Goal: Task Accomplishment & Management: Use online tool/utility

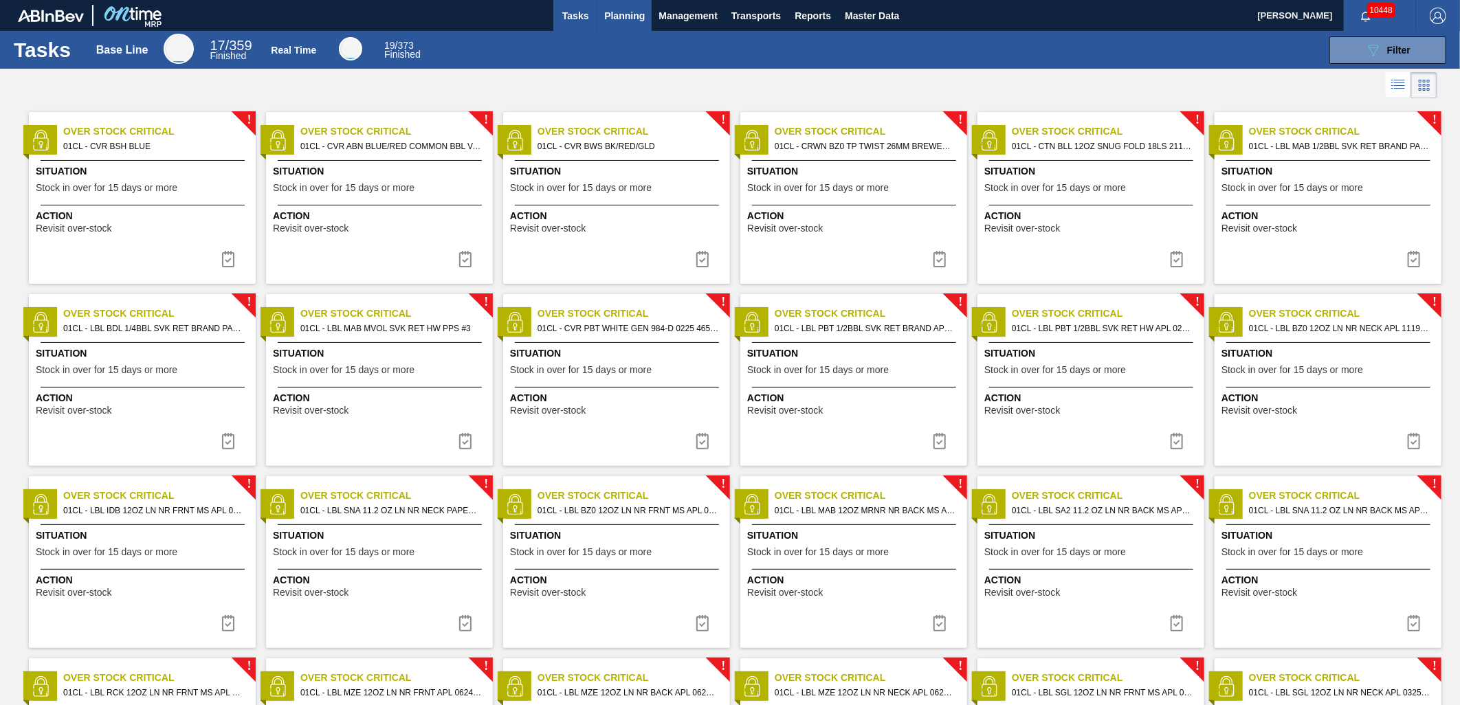
click at [635, 21] on span "Planning" at bounding box center [624, 16] width 41 height 17
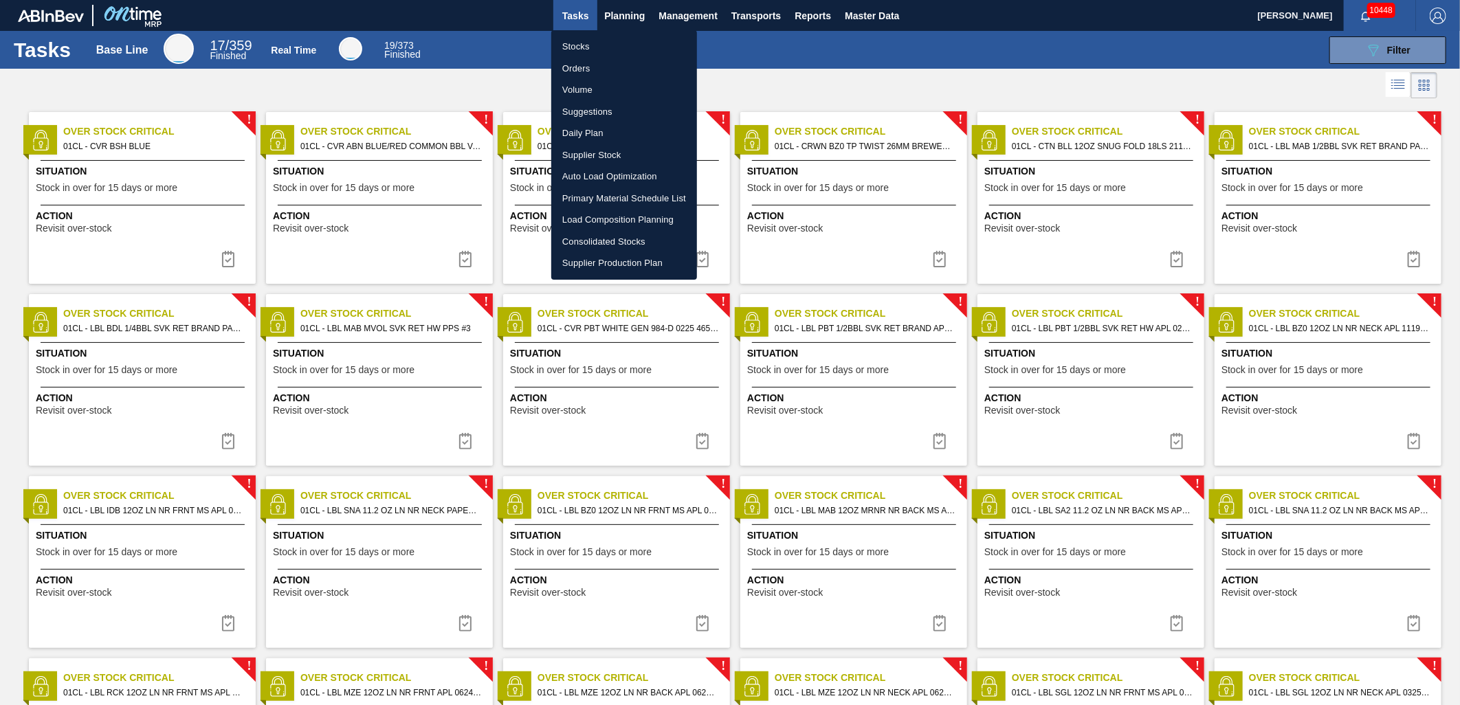
click at [584, 52] on li "Stocks" at bounding box center [624, 47] width 146 height 22
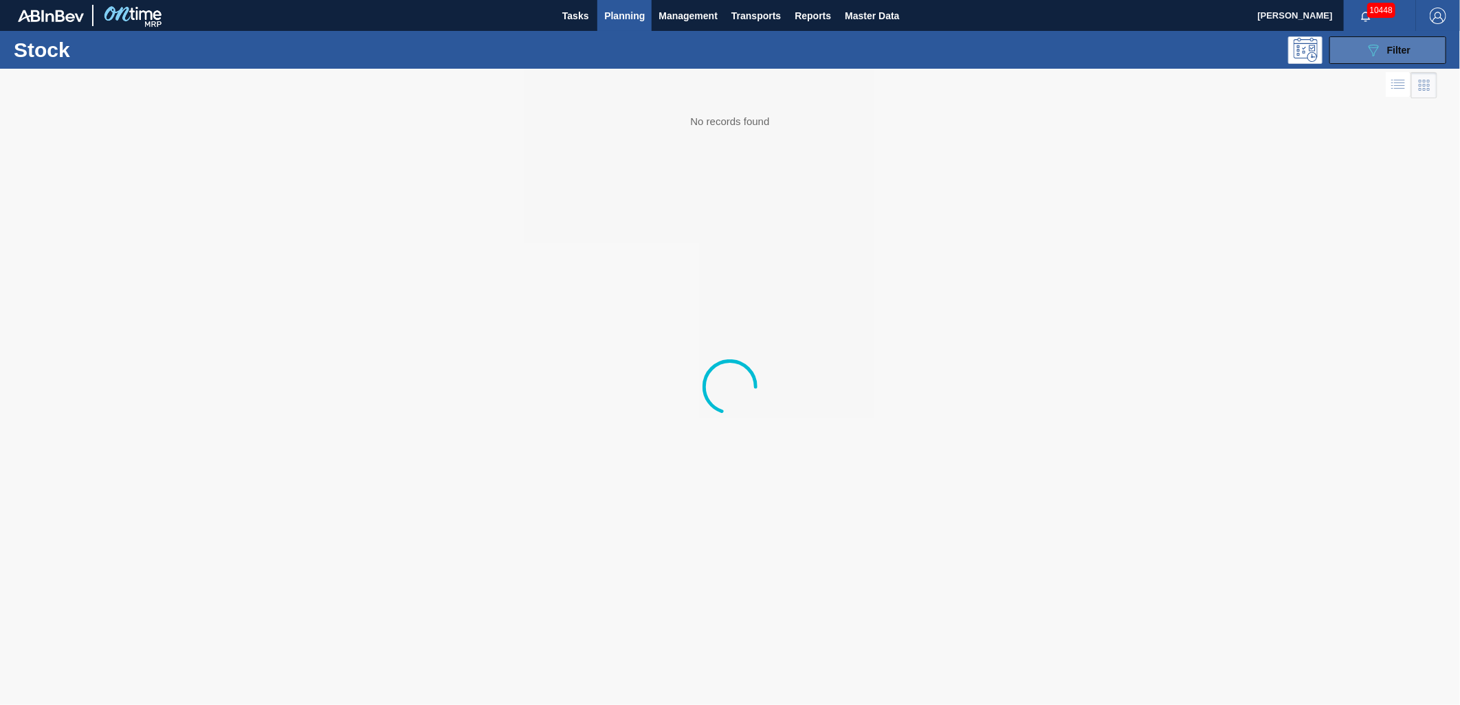
click at [1405, 52] on span "Filter" at bounding box center [1399, 50] width 23 height 11
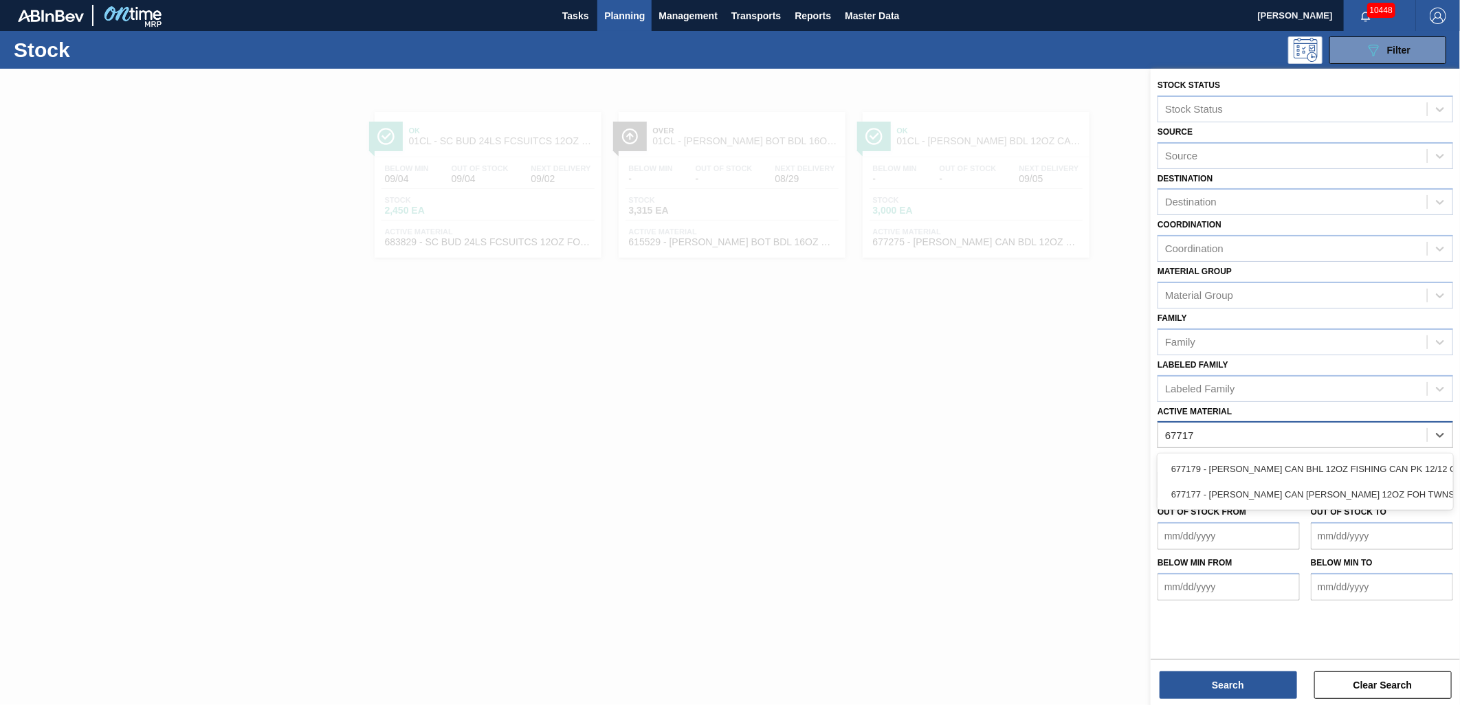
type Material "677177"
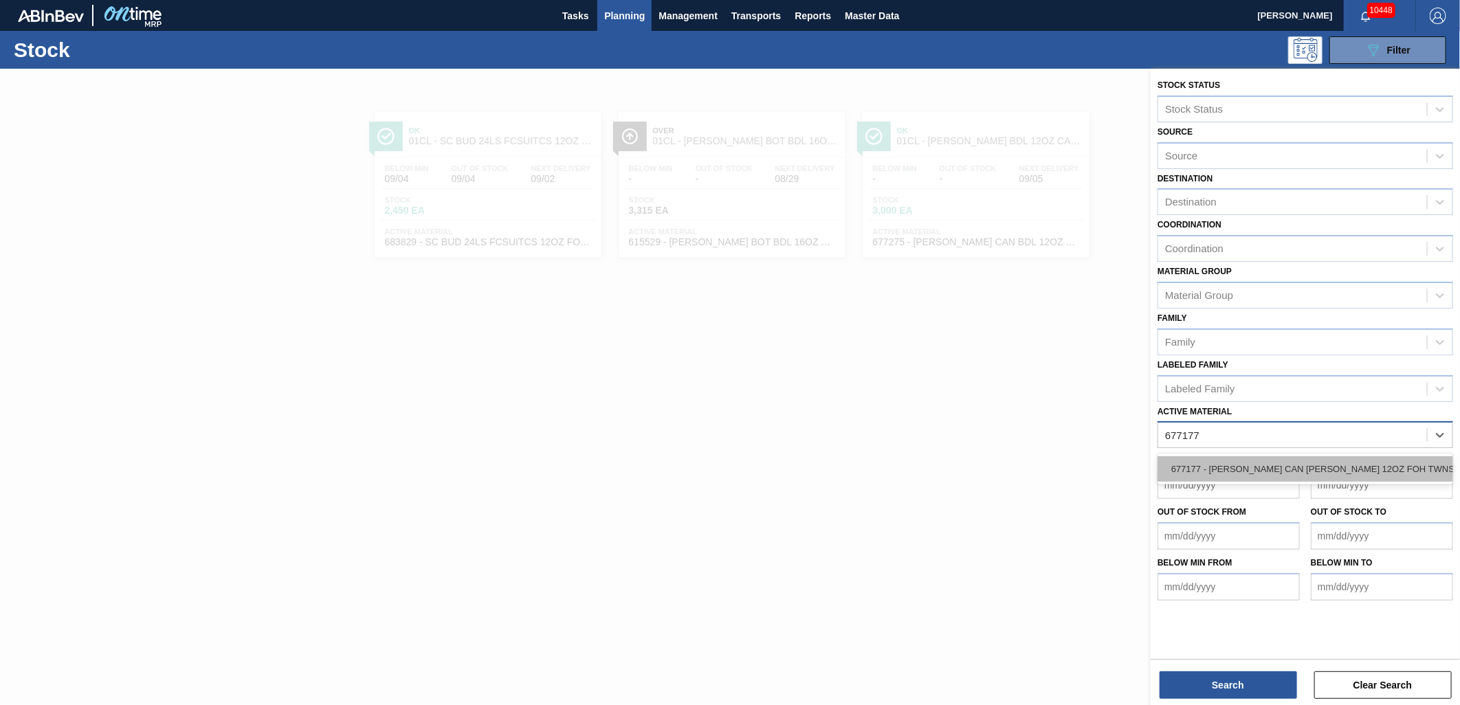
click at [1225, 469] on div "677177 - CARR CAN BUD 12OZ FOH TWNSTK 30/12 CAN 1" at bounding box center [1306, 469] width 296 height 25
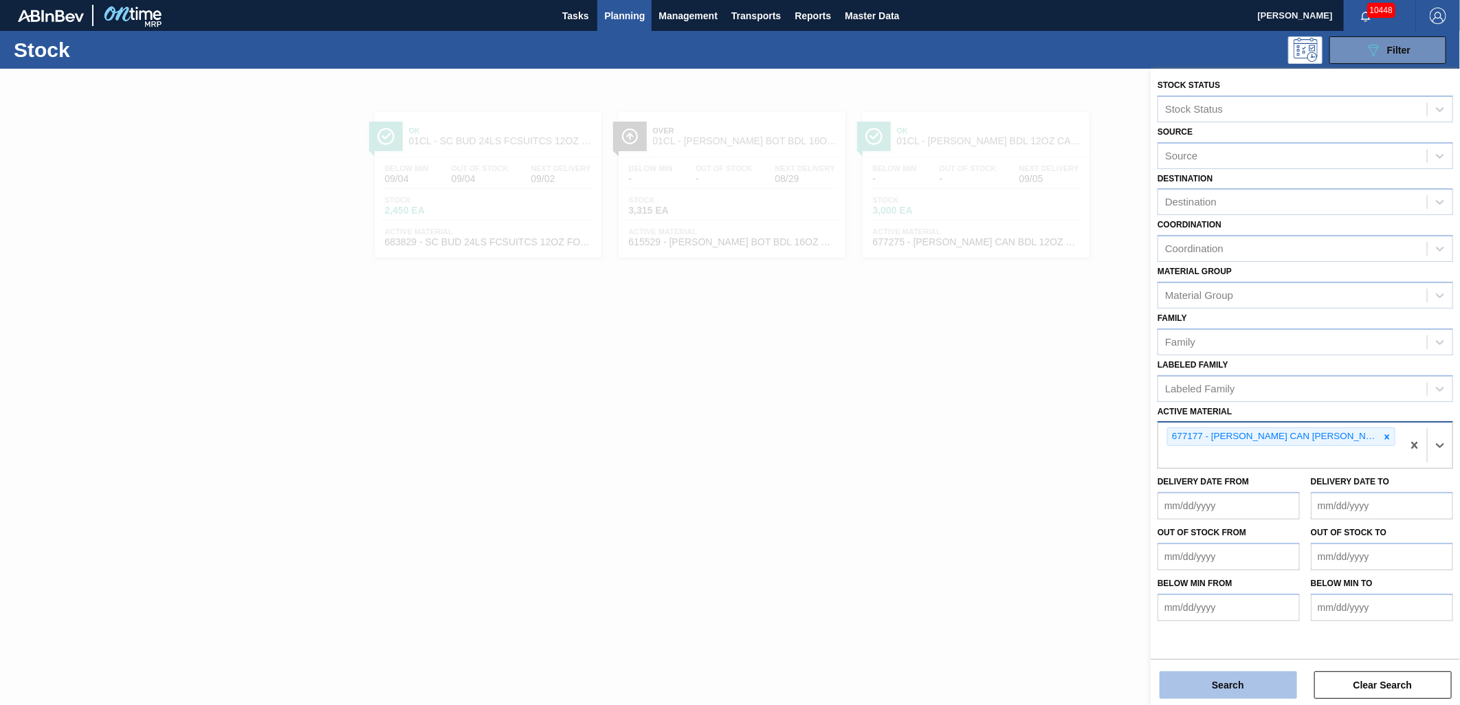
click at [1220, 679] on button "Search" at bounding box center [1229, 686] width 138 height 28
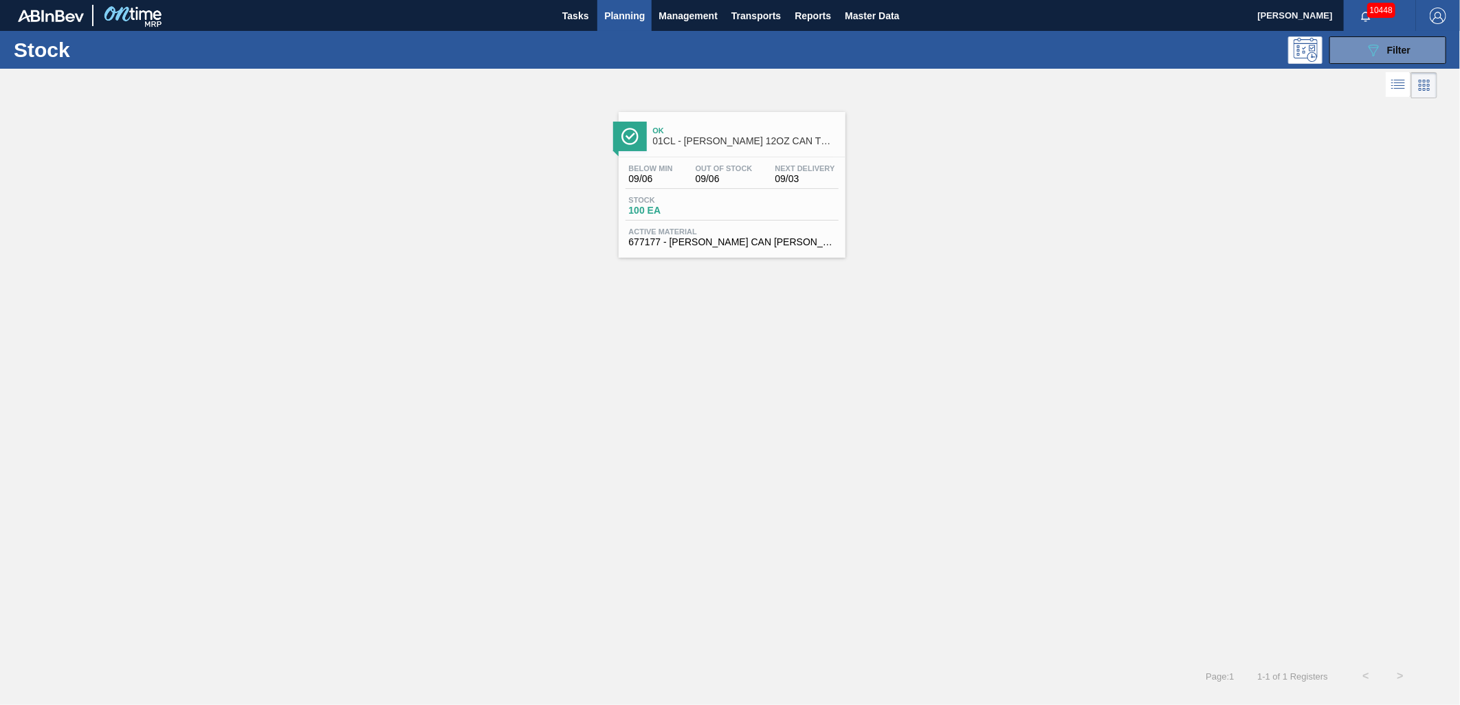
click at [675, 172] on div "Below Min 09/06" at bounding box center [651, 174] width 51 height 20
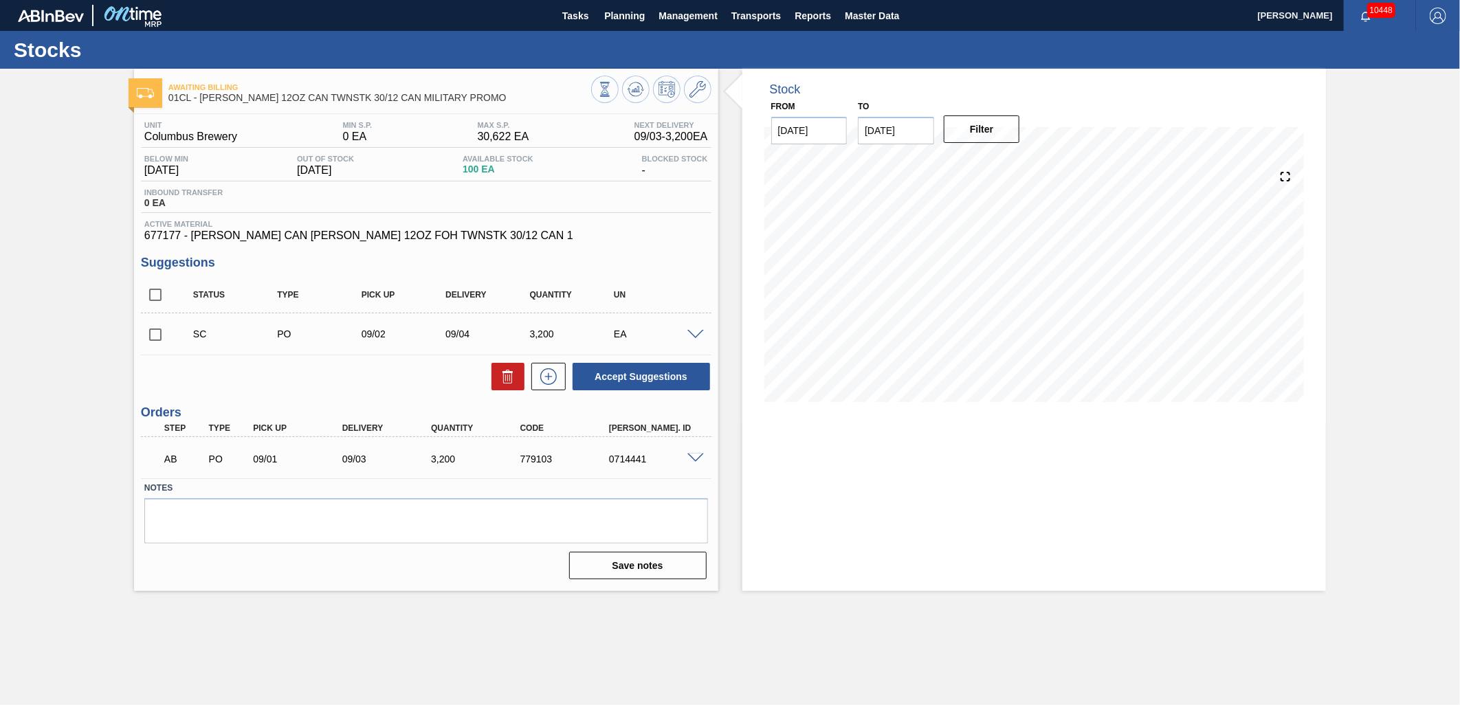
click at [691, 458] on span at bounding box center [696, 459] width 17 height 10
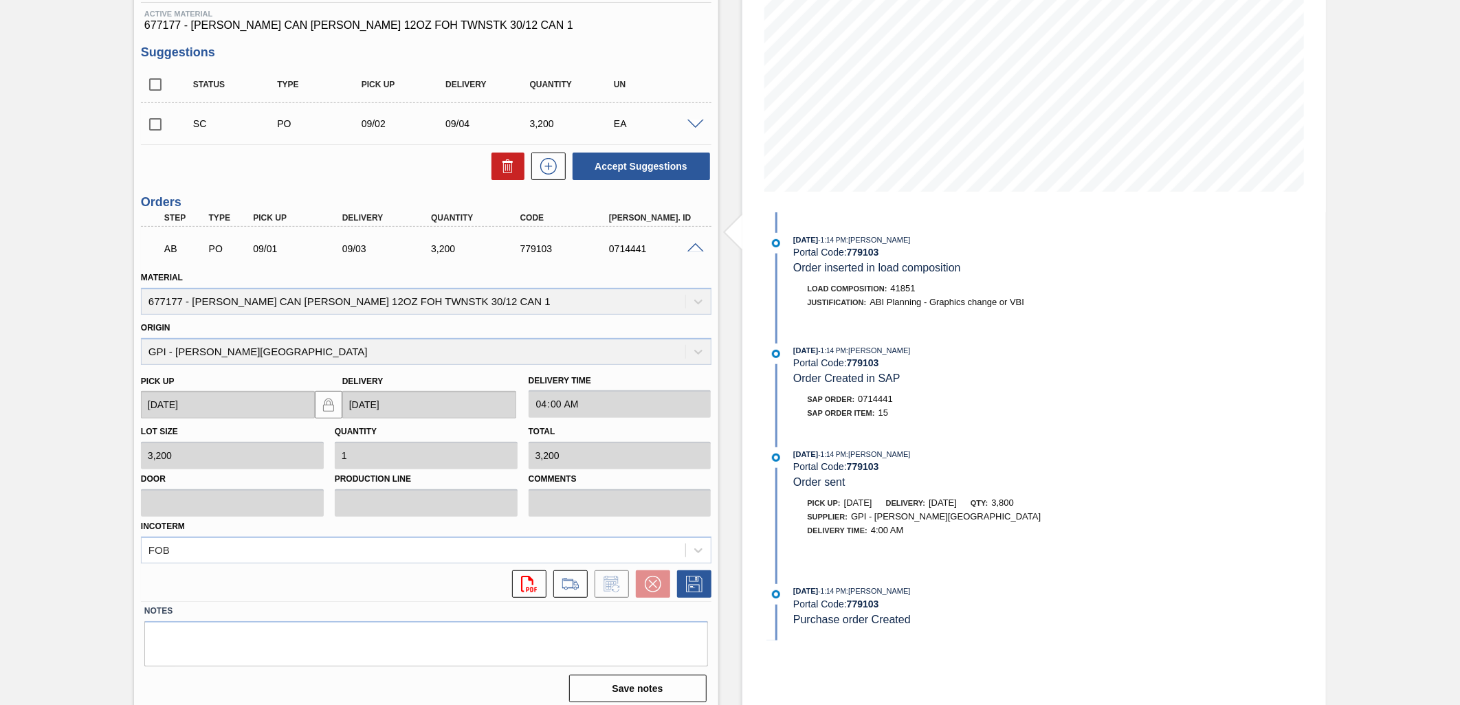
scroll to position [217, 0]
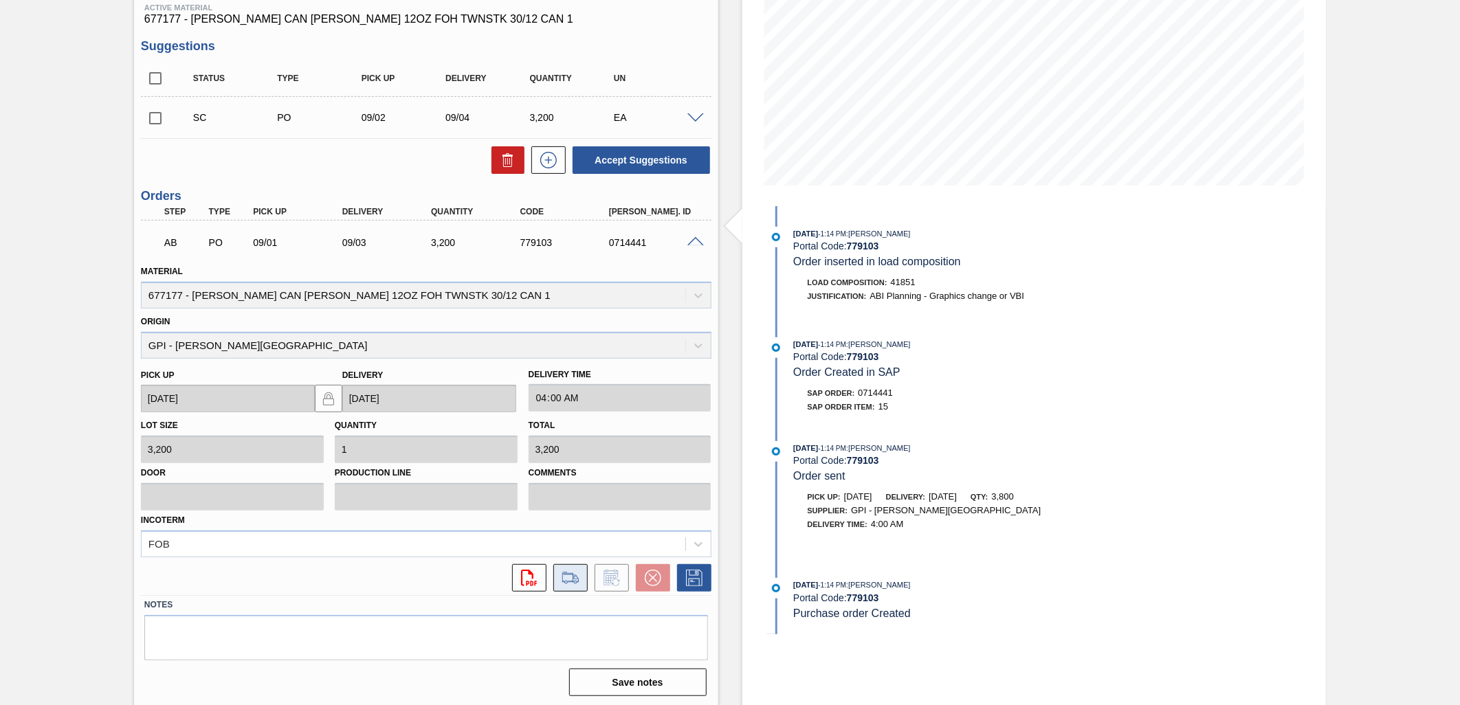
click at [571, 584] on icon at bounding box center [571, 578] width 22 height 17
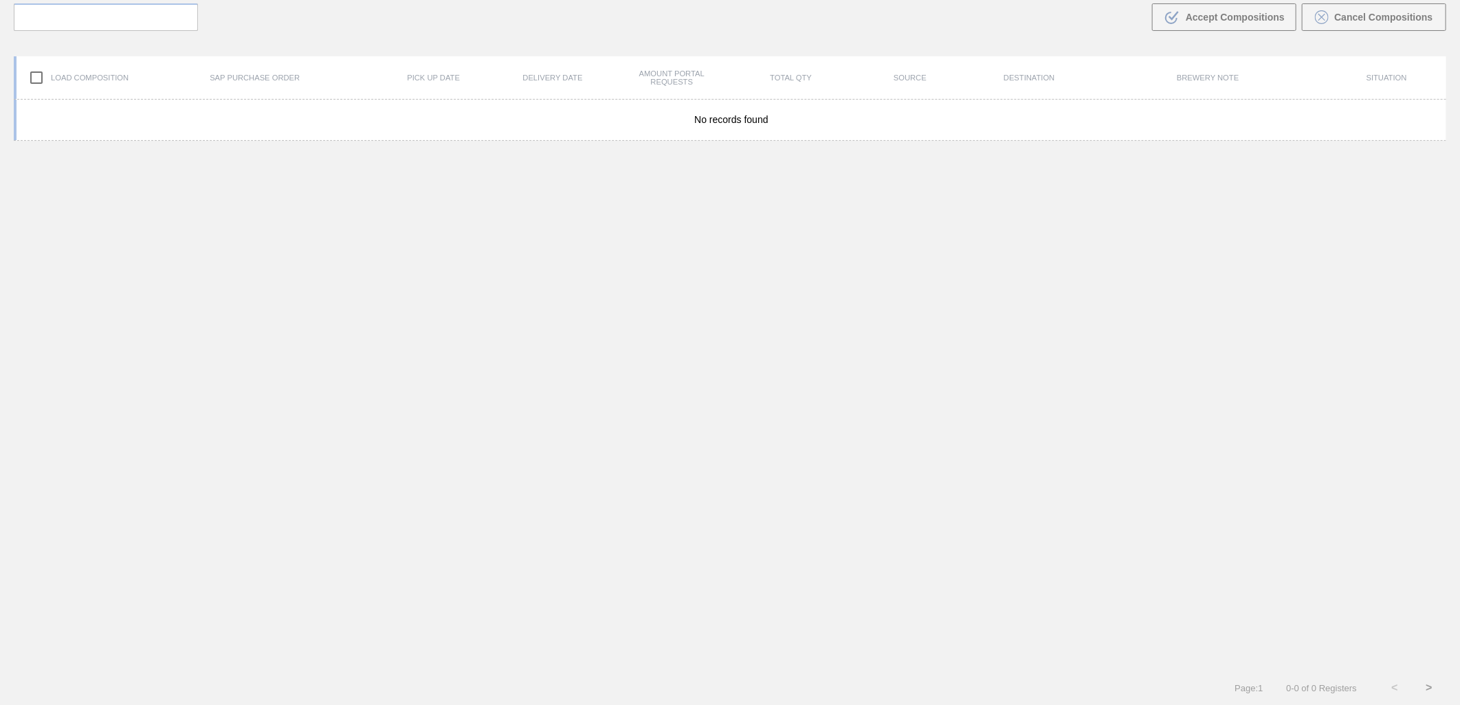
scroll to position [99, 0]
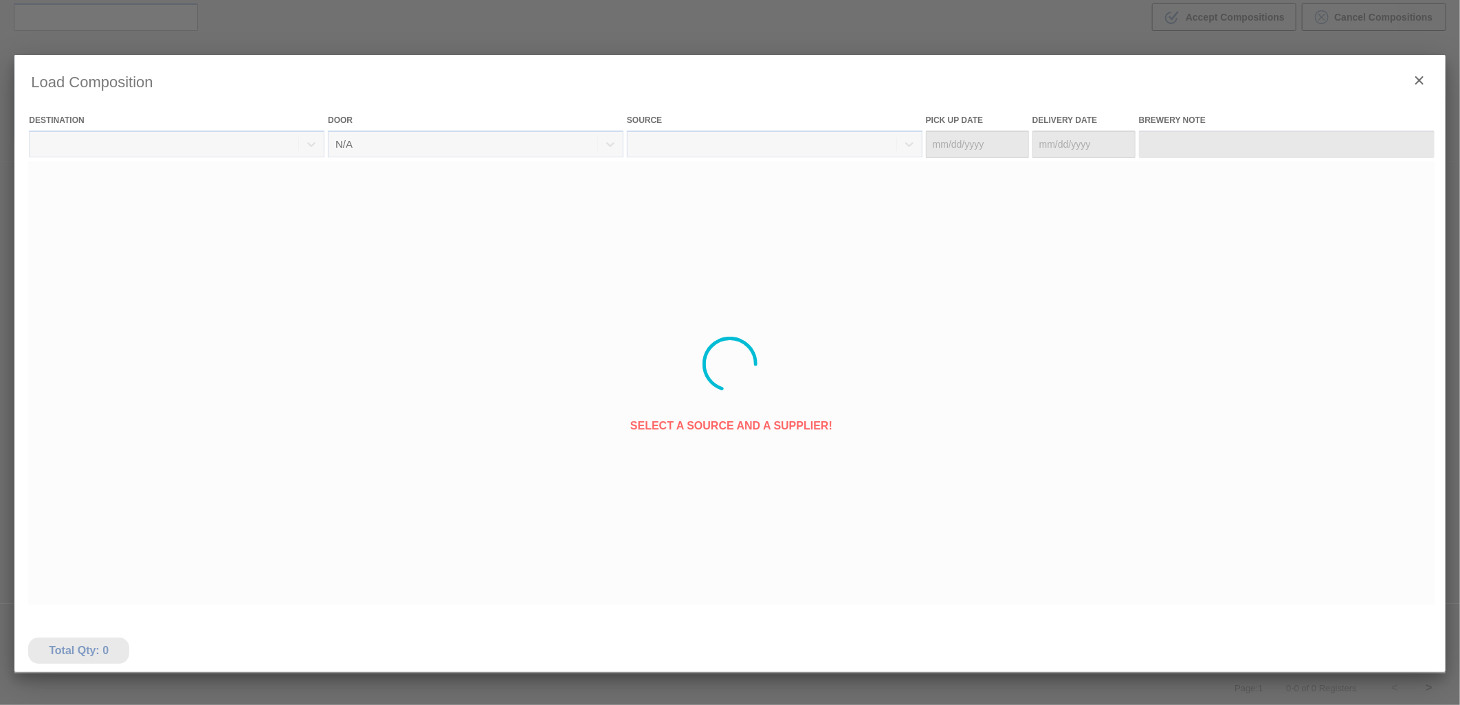
type Date "09/01/2025"
type Date "[DATE]"
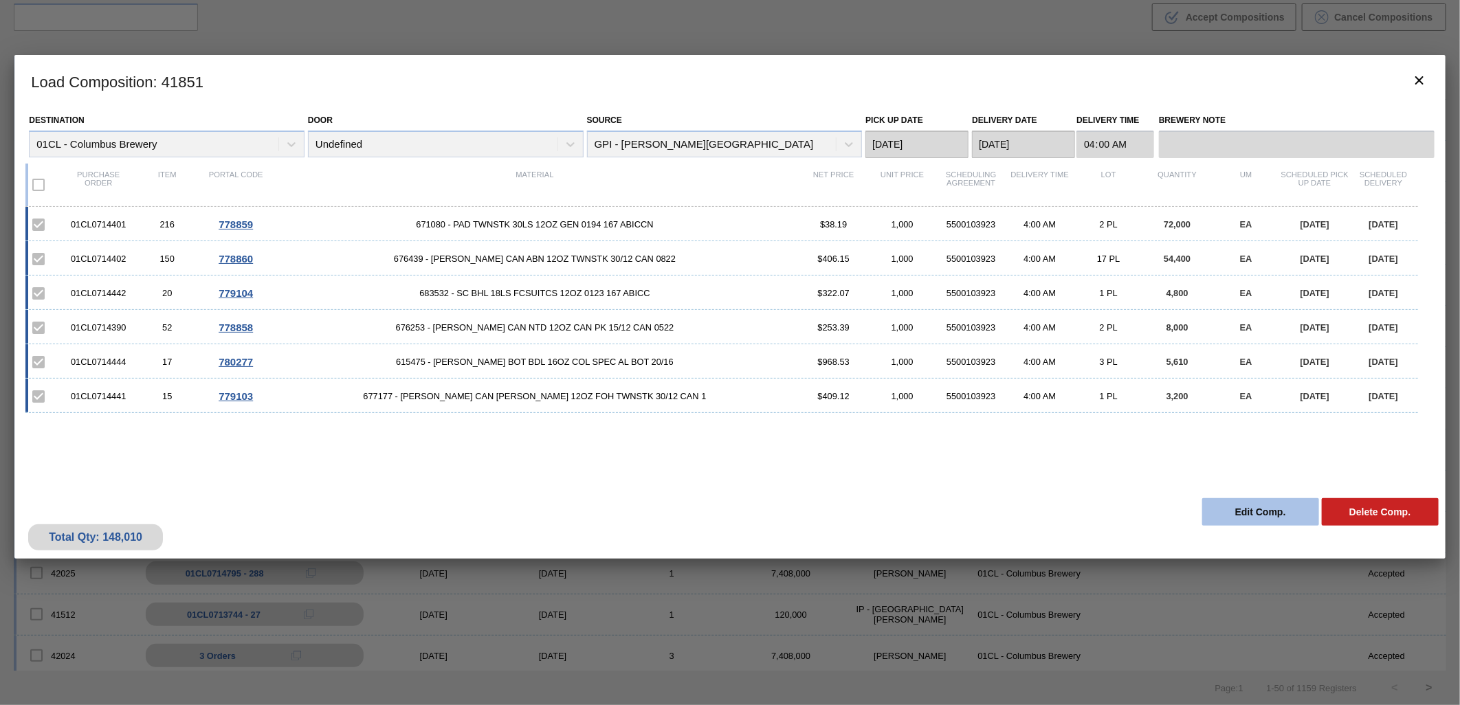
click at [1227, 510] on button "Edit Comp." at bounding box center [1261, 513] width 117 height 28
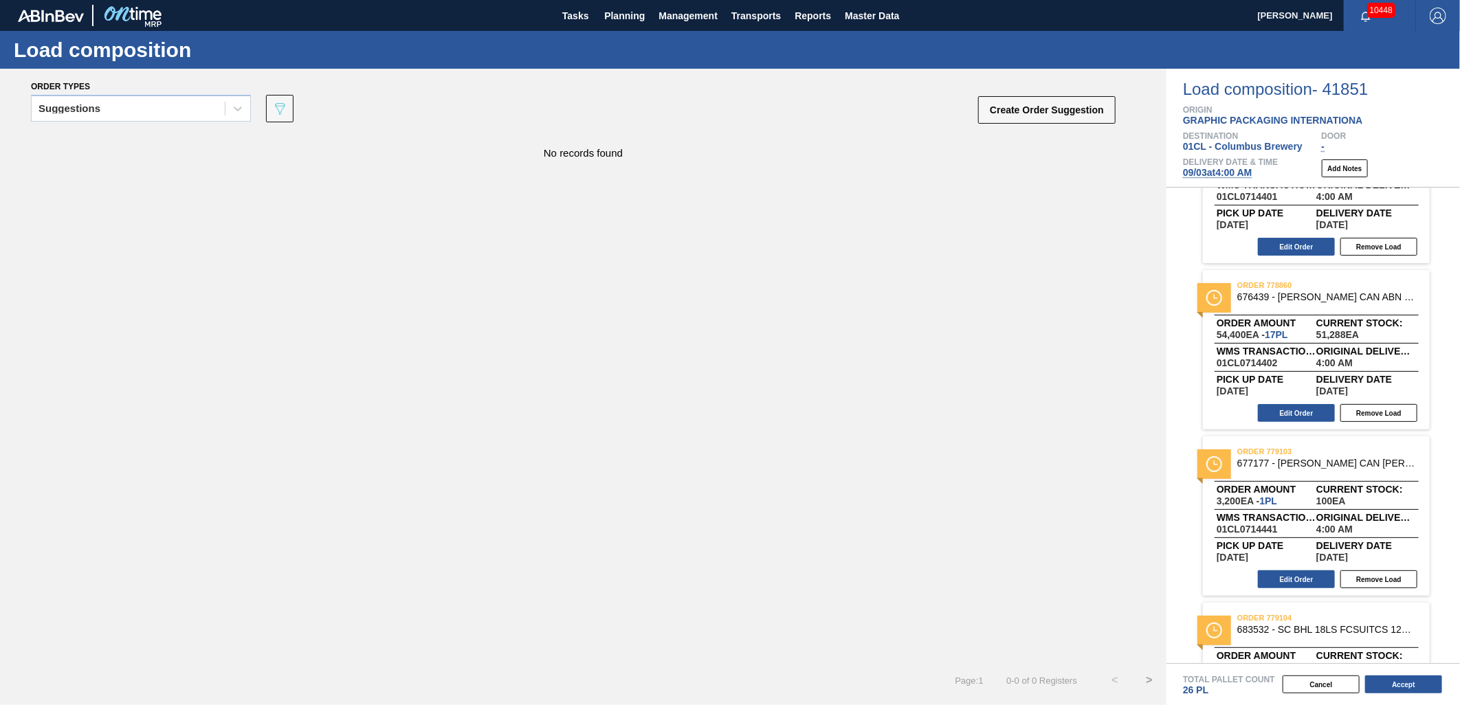
scroll to position [305, 0]
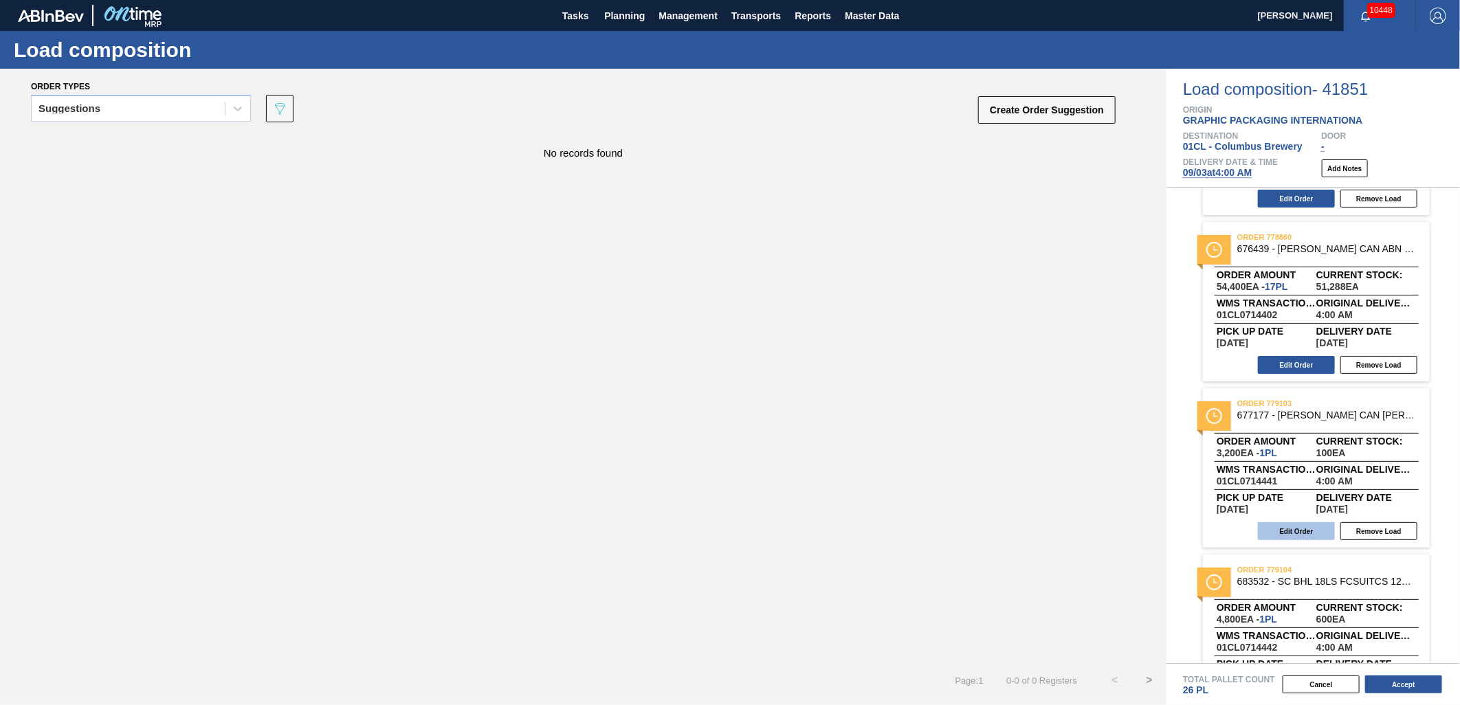
click at [1288, 523] on button "Edit Order" at bounding box center [1296, 532] width 77 height 18
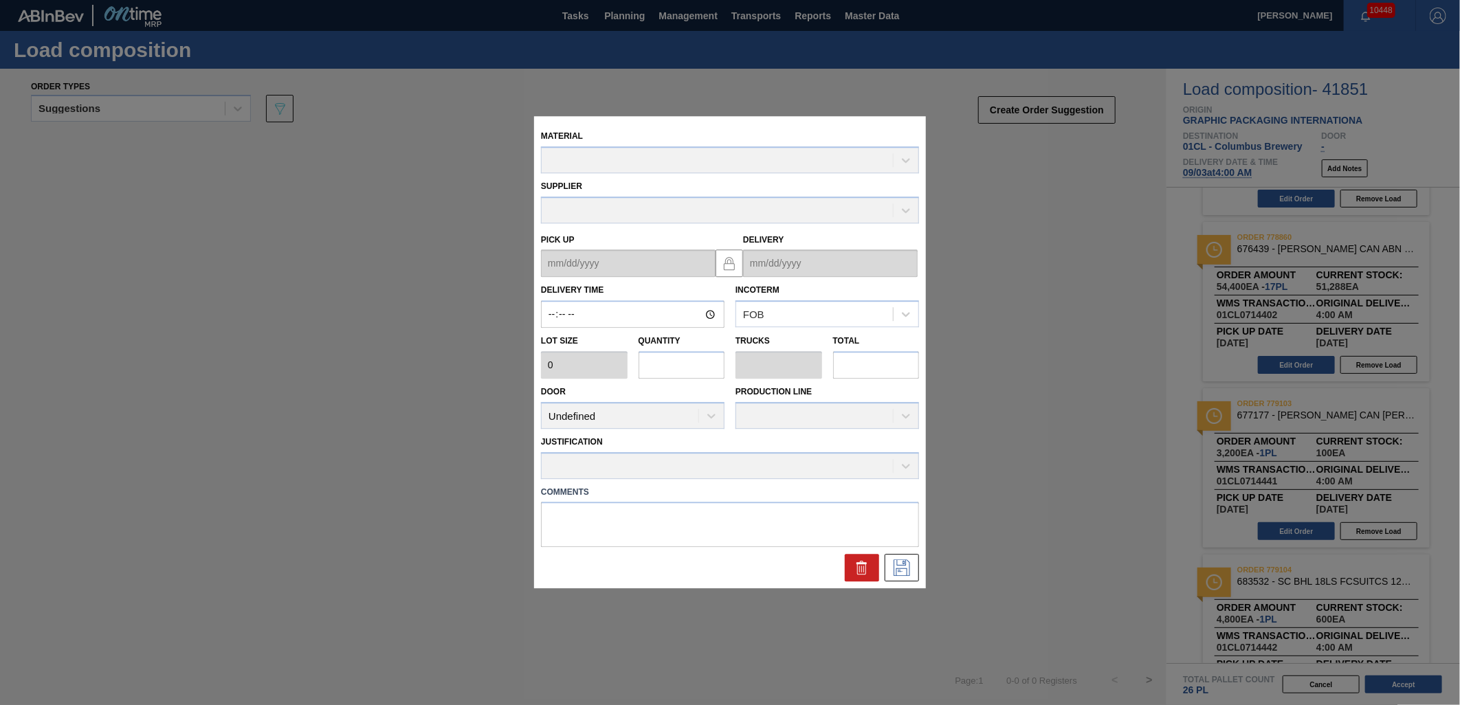
type input "04:00:00"
type input "3,200"
type input "1"
type input "0.038"
type input "3,200"
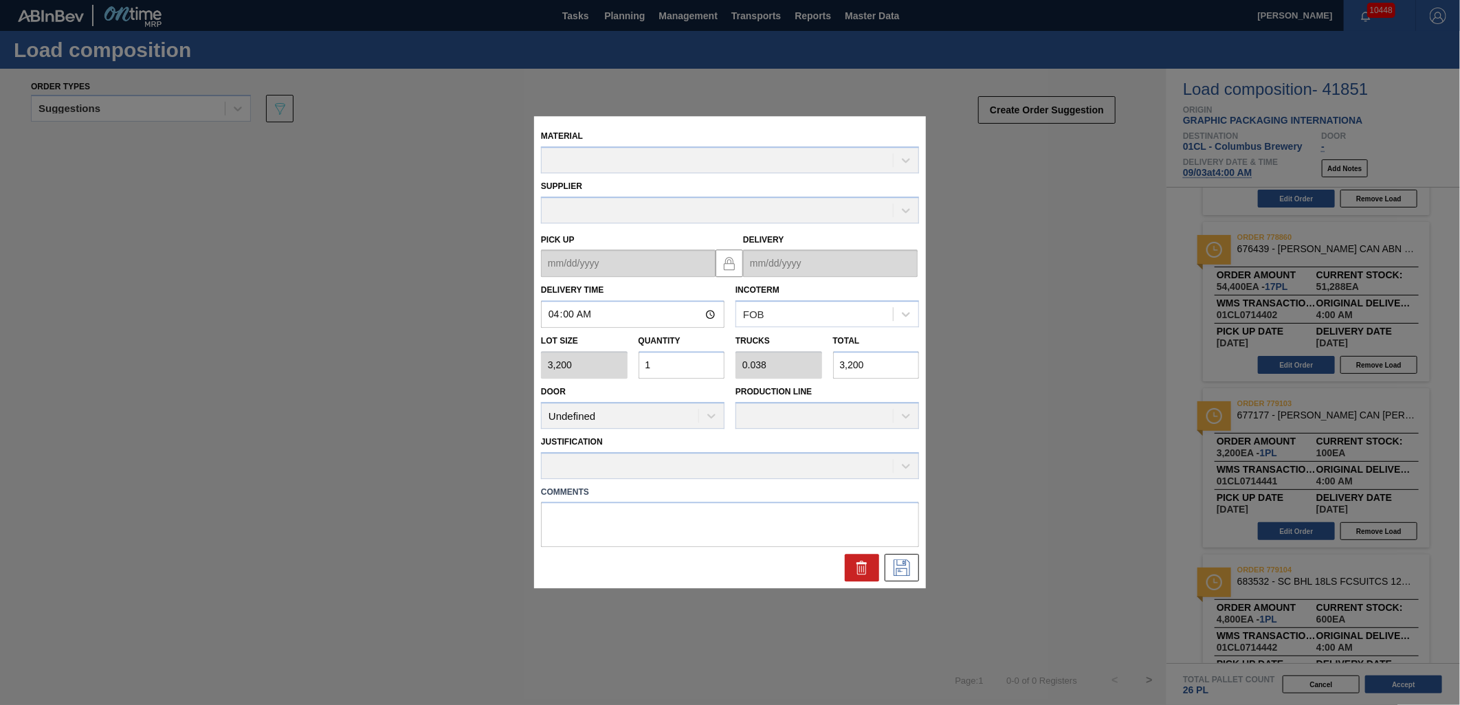
type up "09/01/2025"
type input "[DATE]"
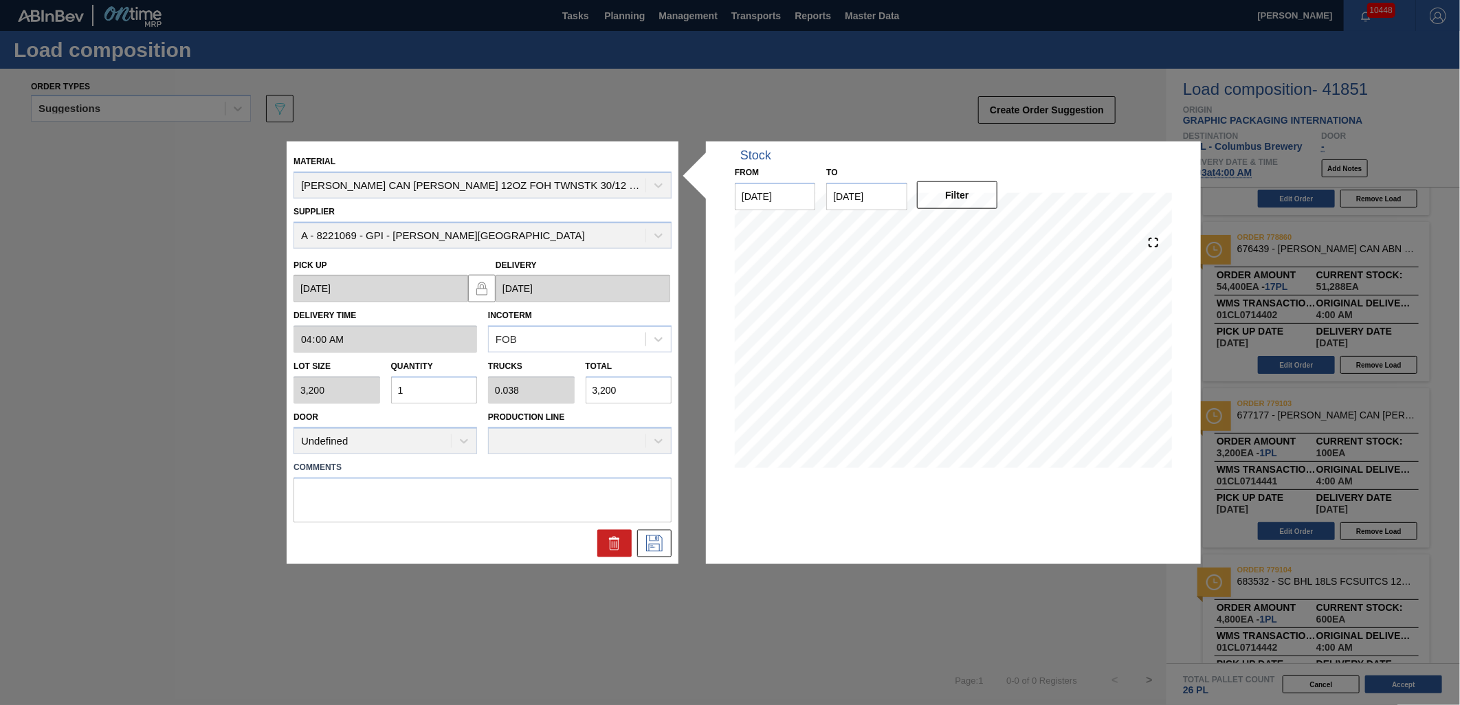
drag, startPoint x: 652, startPoint y: 388, endPoint x: 578, endPoint y: 388, distance: 73.6
click at [579, 388] on div "Lot size 3,200 Quantity 1 Trucks 0.038 Total 3,200" at bounding box center [482, 378] width 389 height 51
type input "0.001"
type input "0"
type input "3"
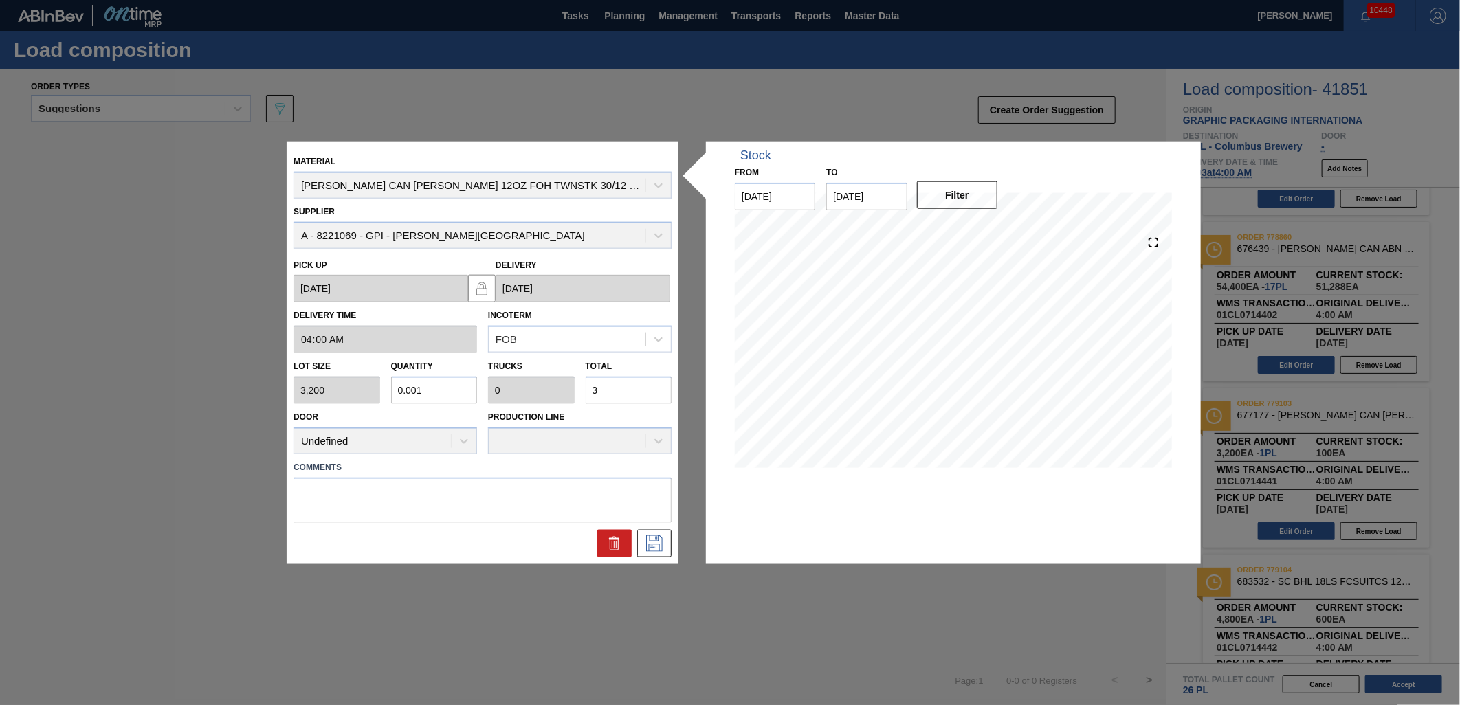
type input "0.012"
type input "38"
type input "0.119"
type input "0.005"
type input "380"
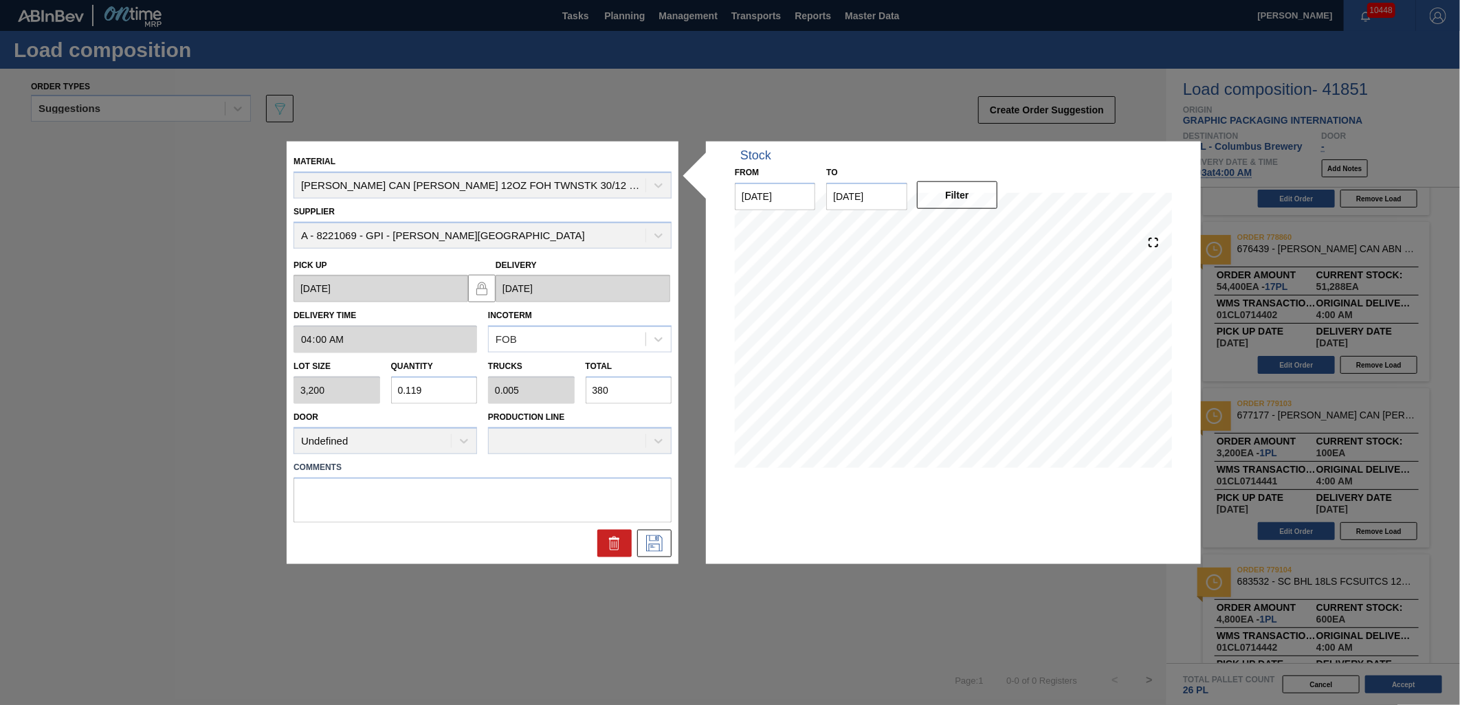
type input "1.188"
type input "0.046"
type input "3,800"
click at [661, 547] on icon at bounding box center [655, 543] width 22 height 17
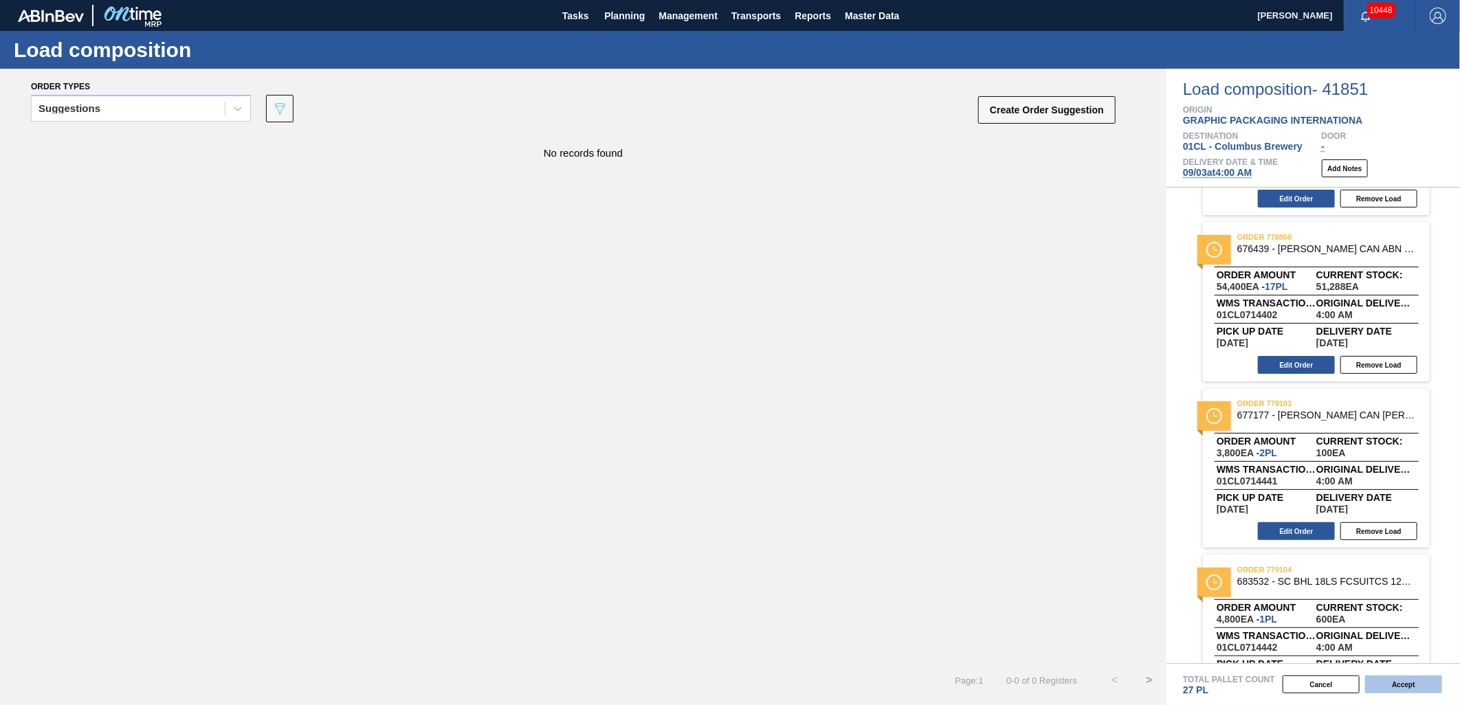
click at [1386, 691] on button "Accept" at bounding box center [1404, 685] width 77 height 18
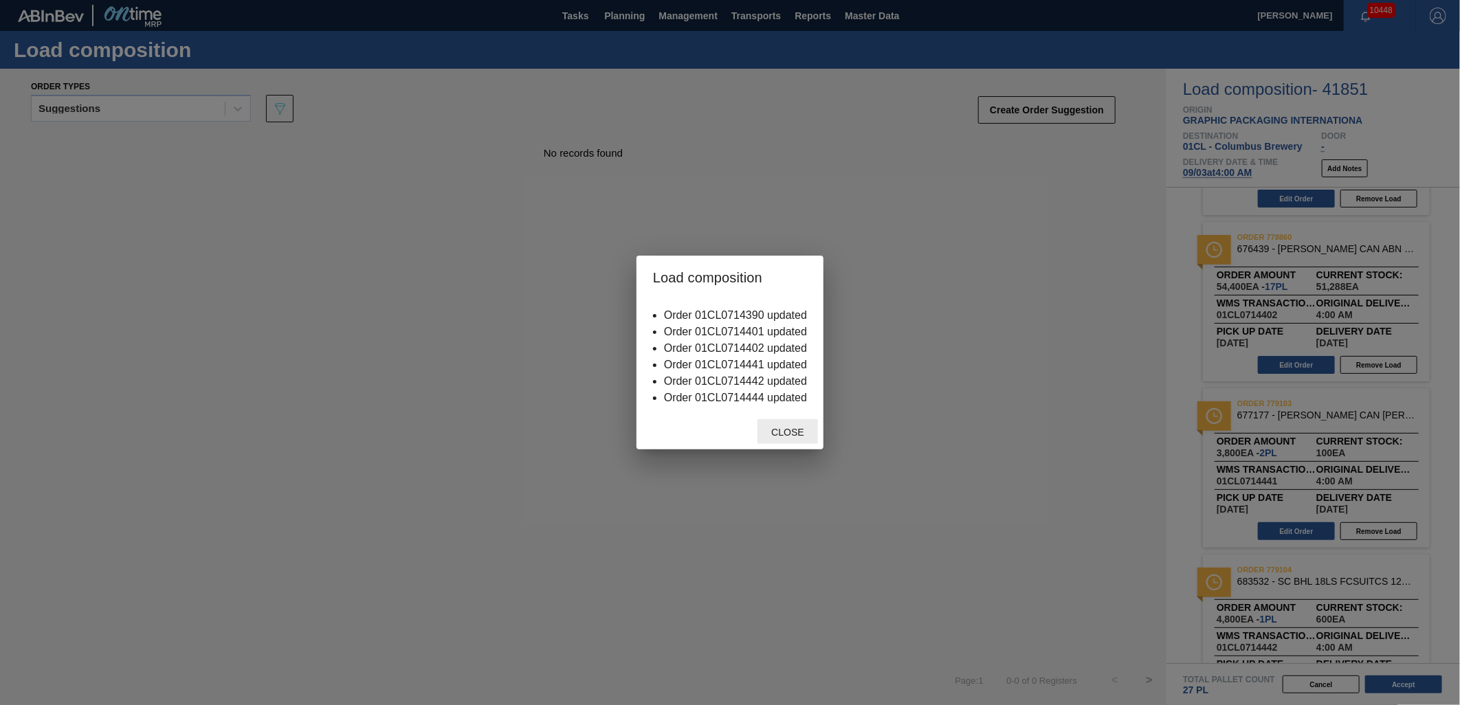
click at [789, 430] on span "Close" at bounding box center [787, 432] width 54 height 11
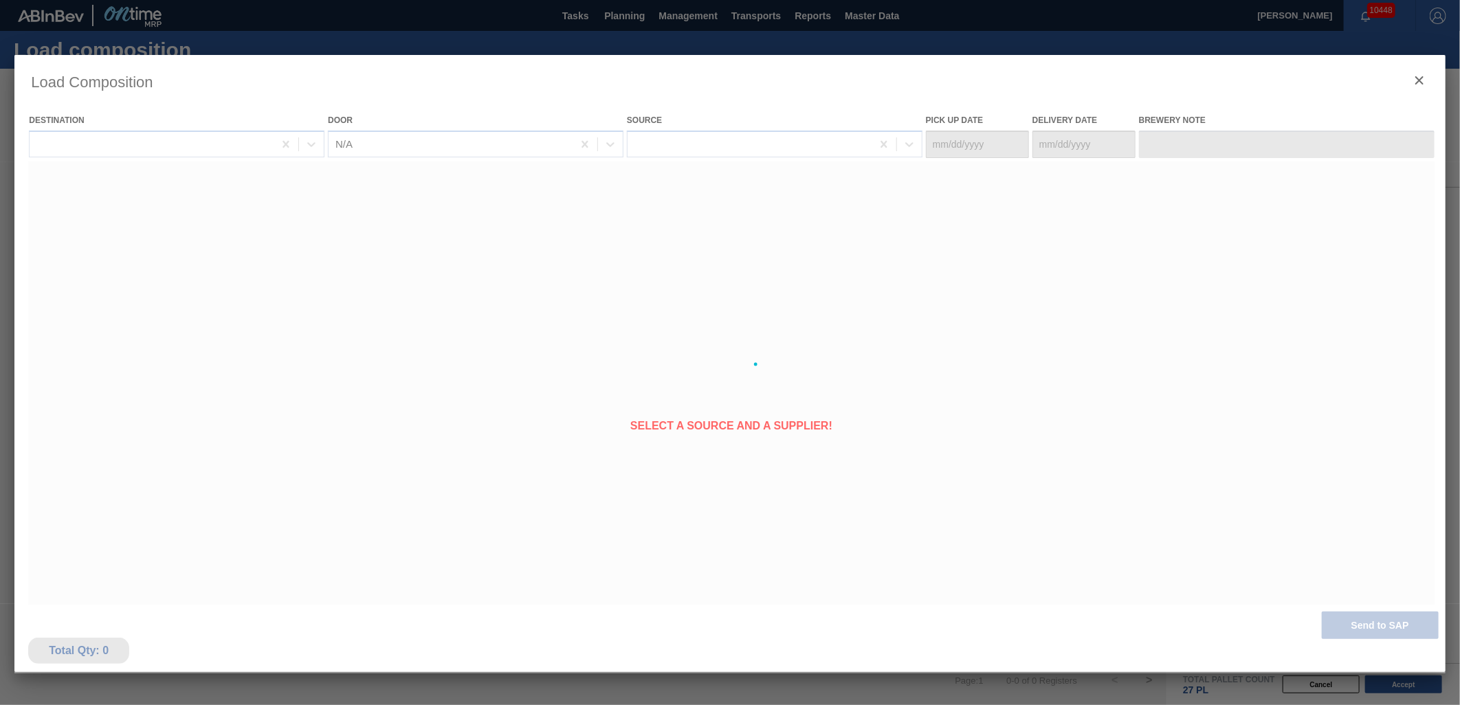
type Date "09/01/2025"
type Date "[DATE]"
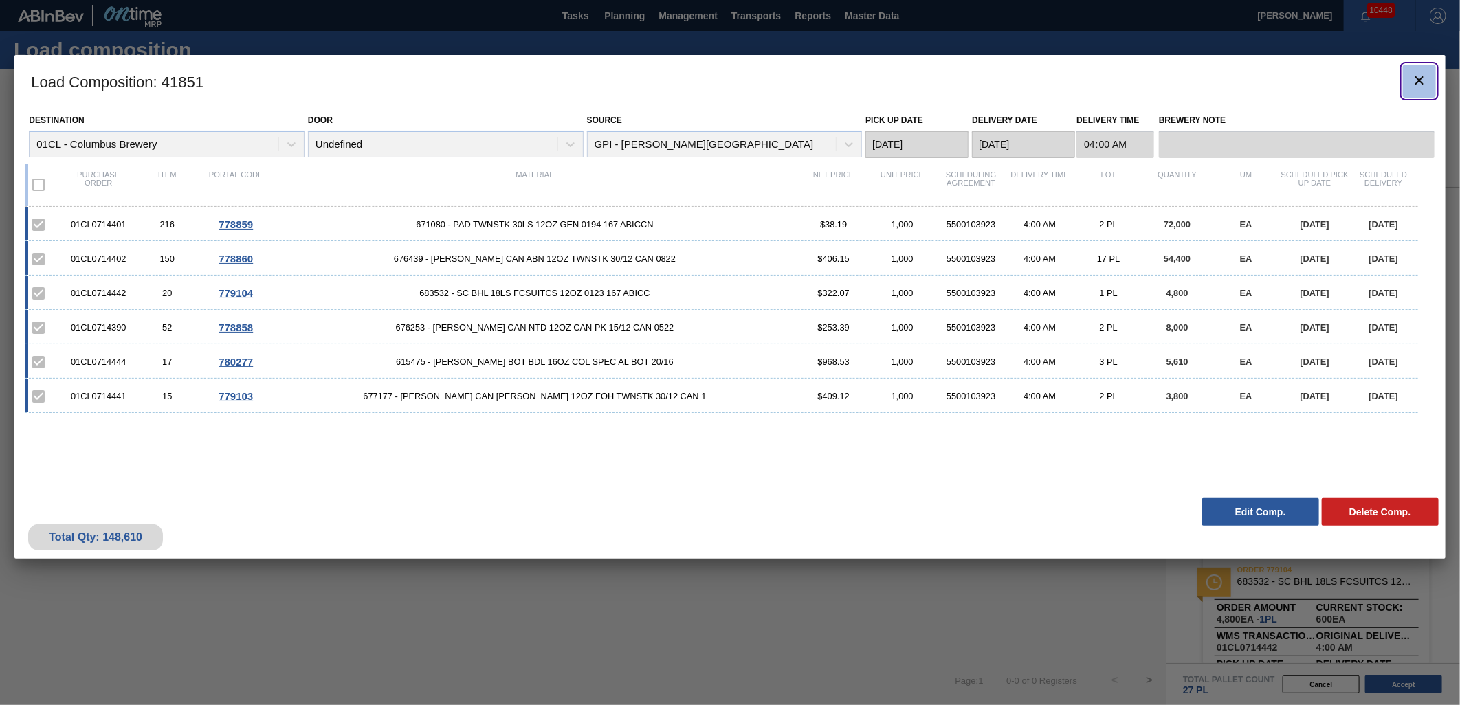
click at [1412, 85] on icon "botão de ícone" at bounding box center [1420, 80] width 17 height 17
